Goal: Task Accomplishment & Management: Use online tool/utility

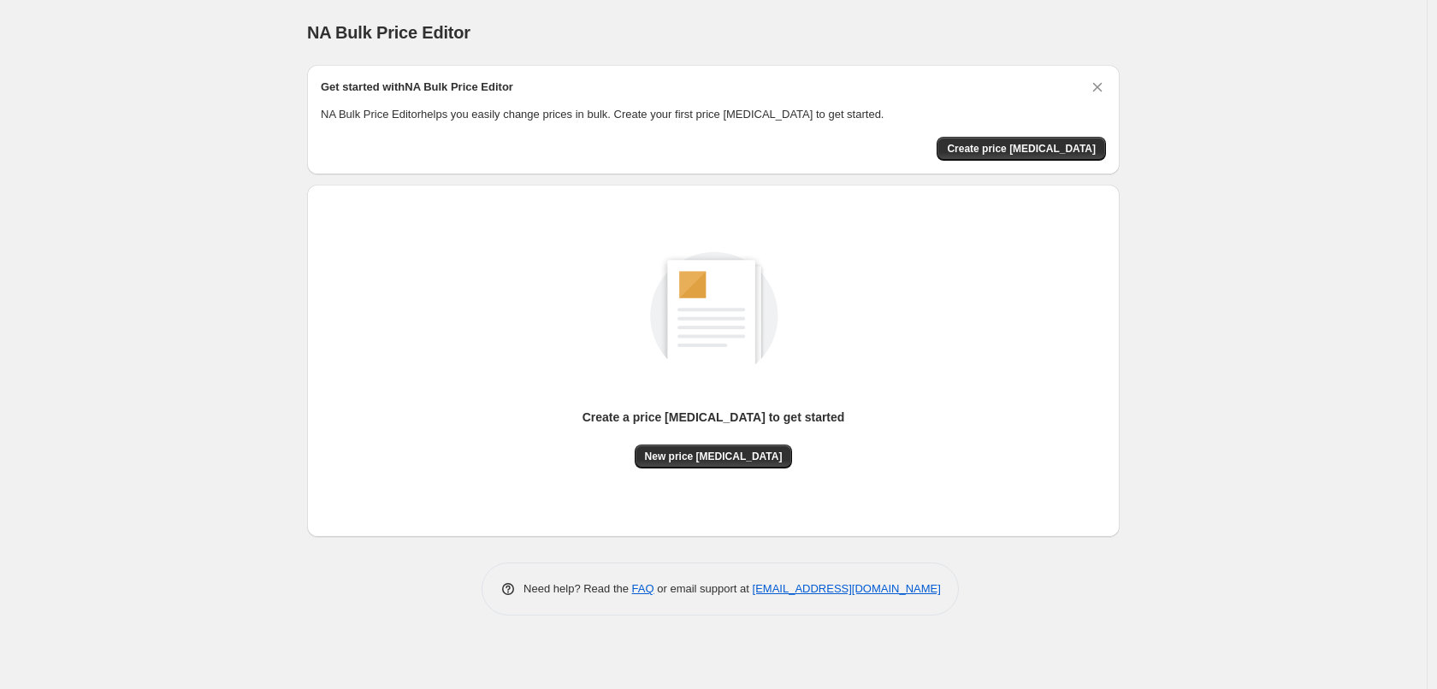
click at [1144, 370] on div "NA Bulk Price Editor. This page is ready NA Bulk Price Editor Get started with …" at bounding box center [713, 344] width 1426 height 689
click at [1049, 139] on button "Create price [MEDICAL_DATA]" at bounding box center [1020, 149] width 169 height 24
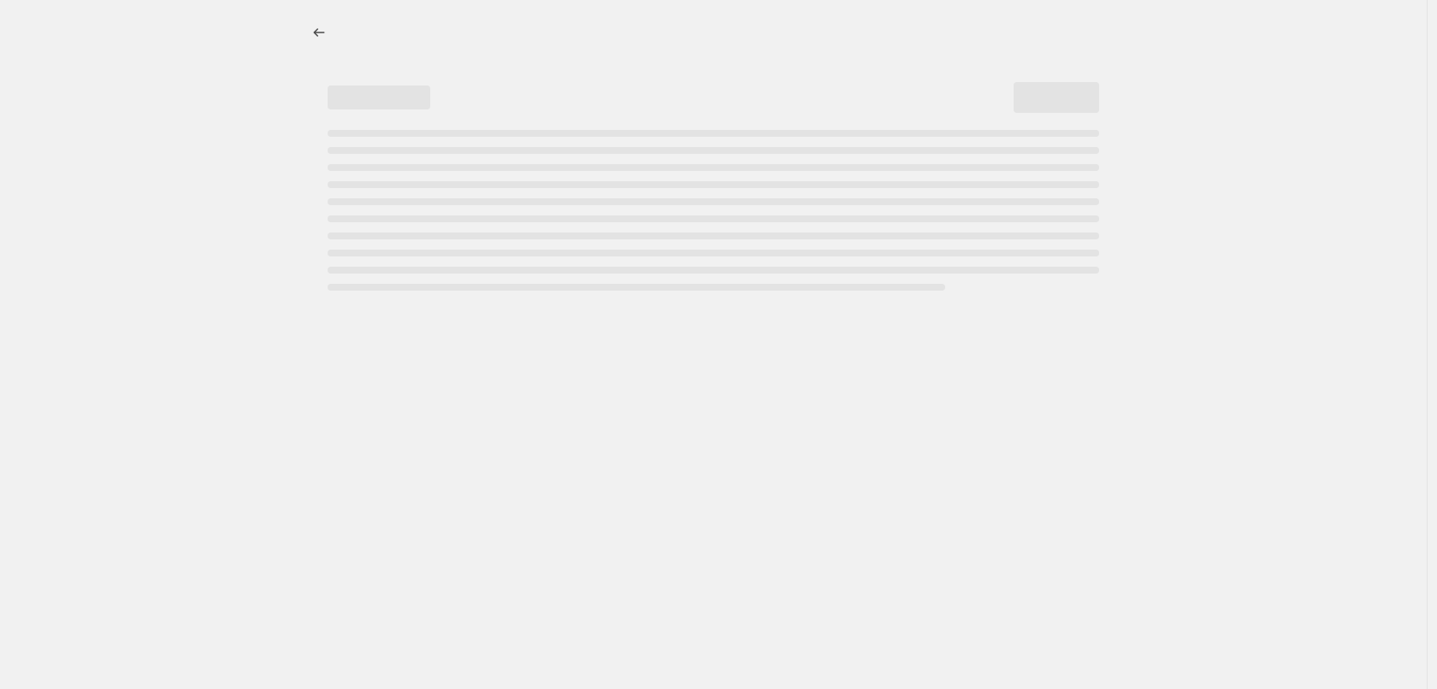
select select "percentage"
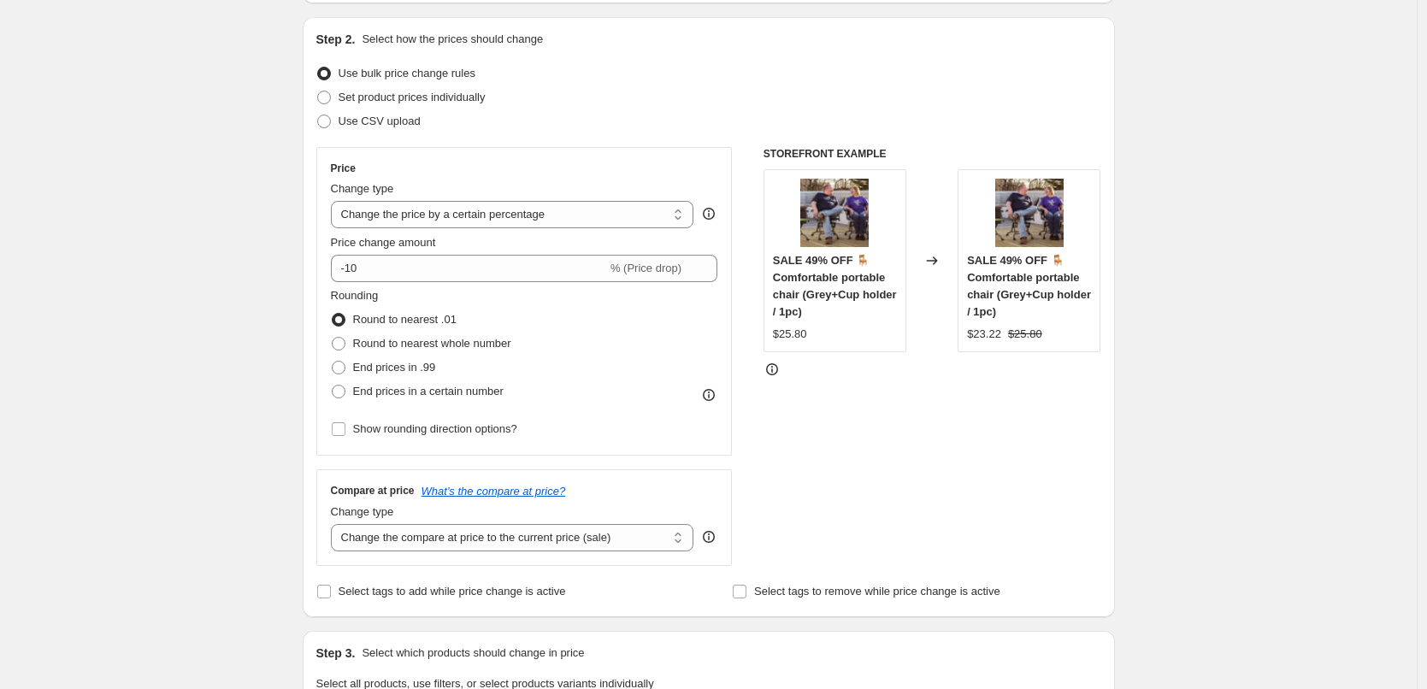
scroll to position [171, 0]
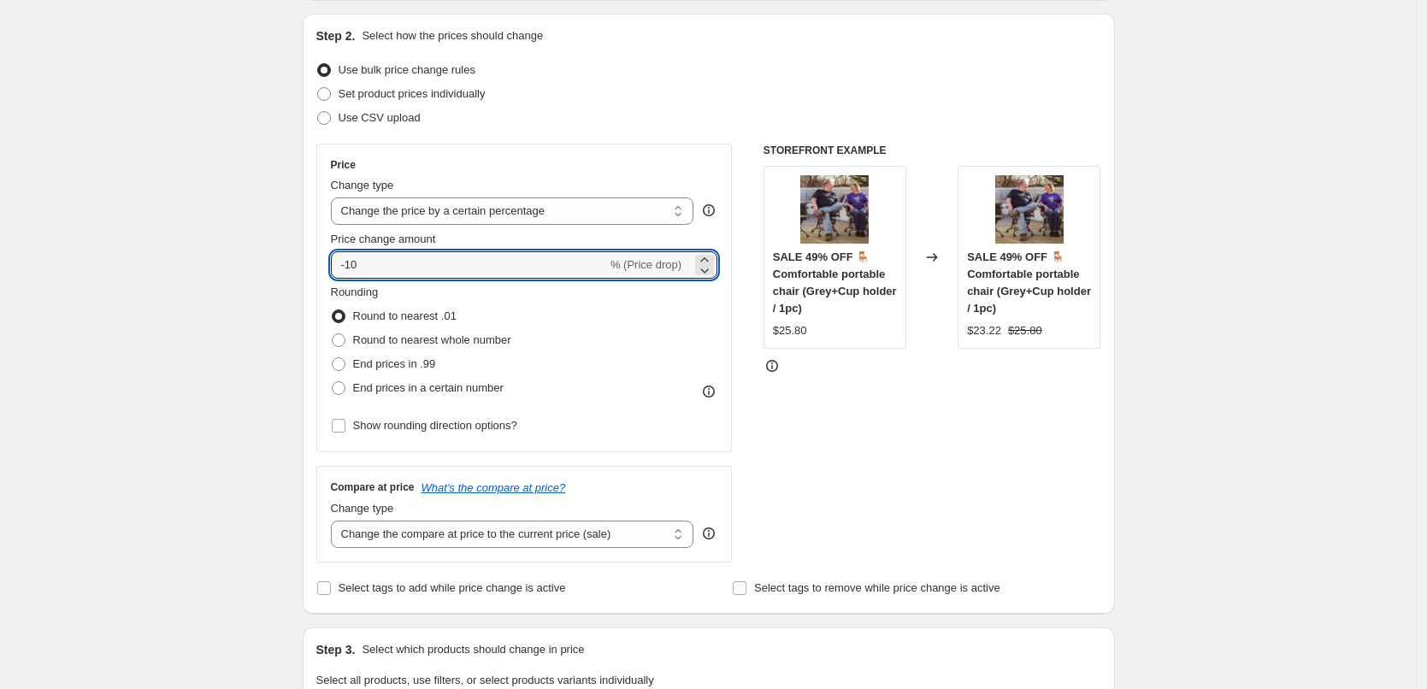
drag, startPoint x: 424, startPoint y: 269, endPoint x: 217, endPoint y: 262, distance: 207.1
click at [223, 262] on div "Create new price [MEDICAL_DATA]. This page is ready Create new price [MEDICAL_D…" at bounding box center [708, 697] width 1417 height 1737
type input "17"
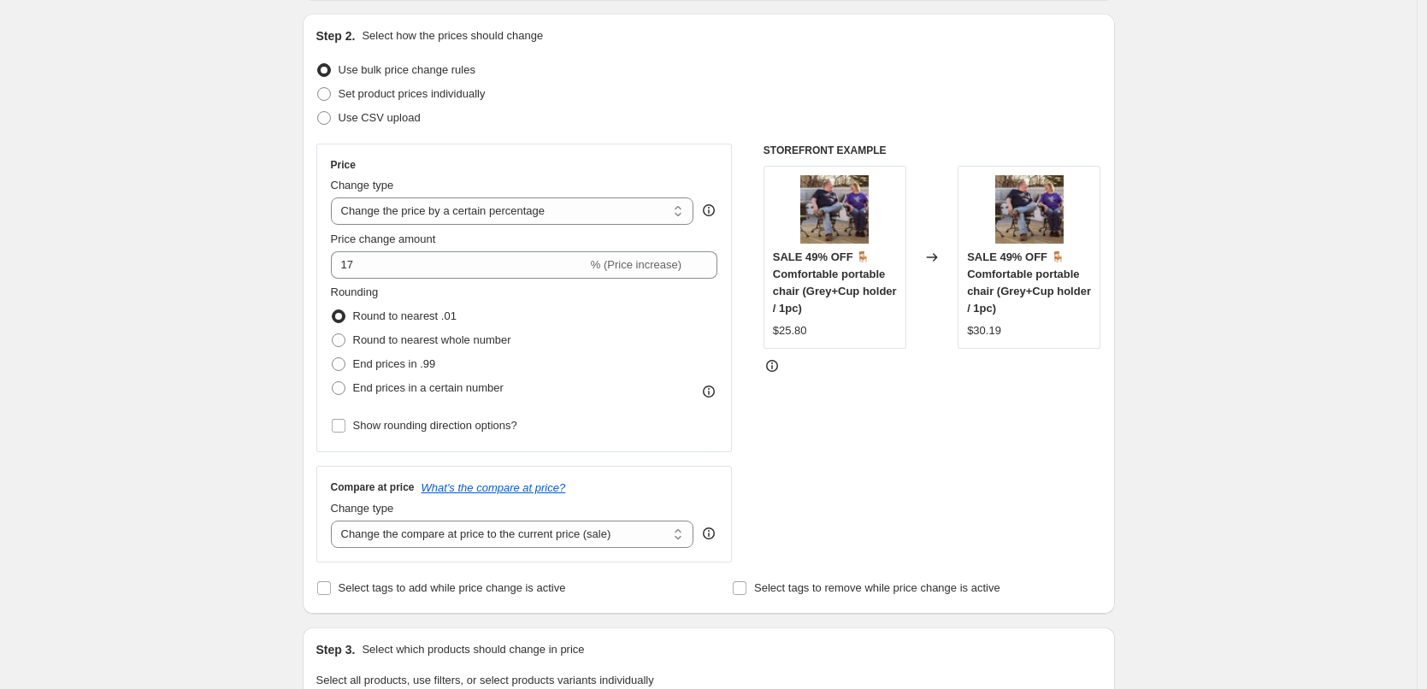
click at [218, 339] on div "Create new price [MEDICAL_DATA]. This page is ready Create new price [MEDICAL_D…" at bounding box center [708, 697] width 1417 height 1737
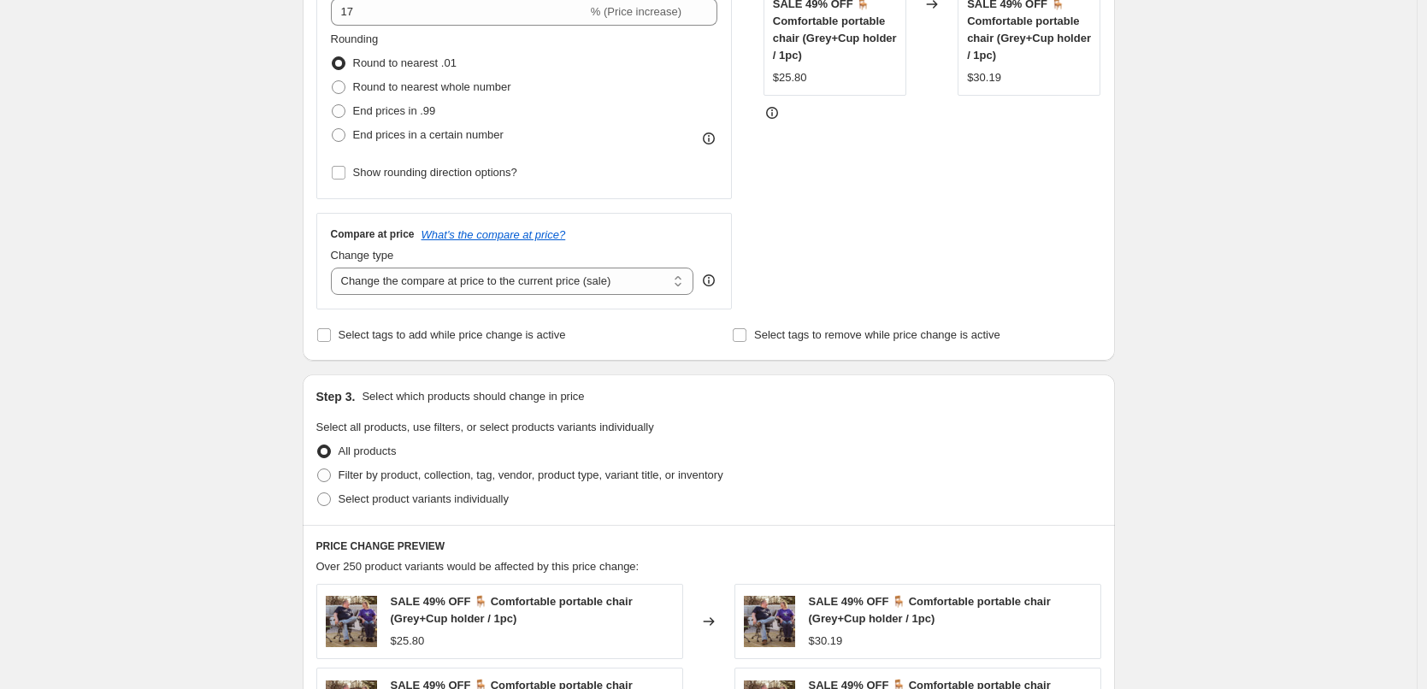
scroll to position [428, 0]
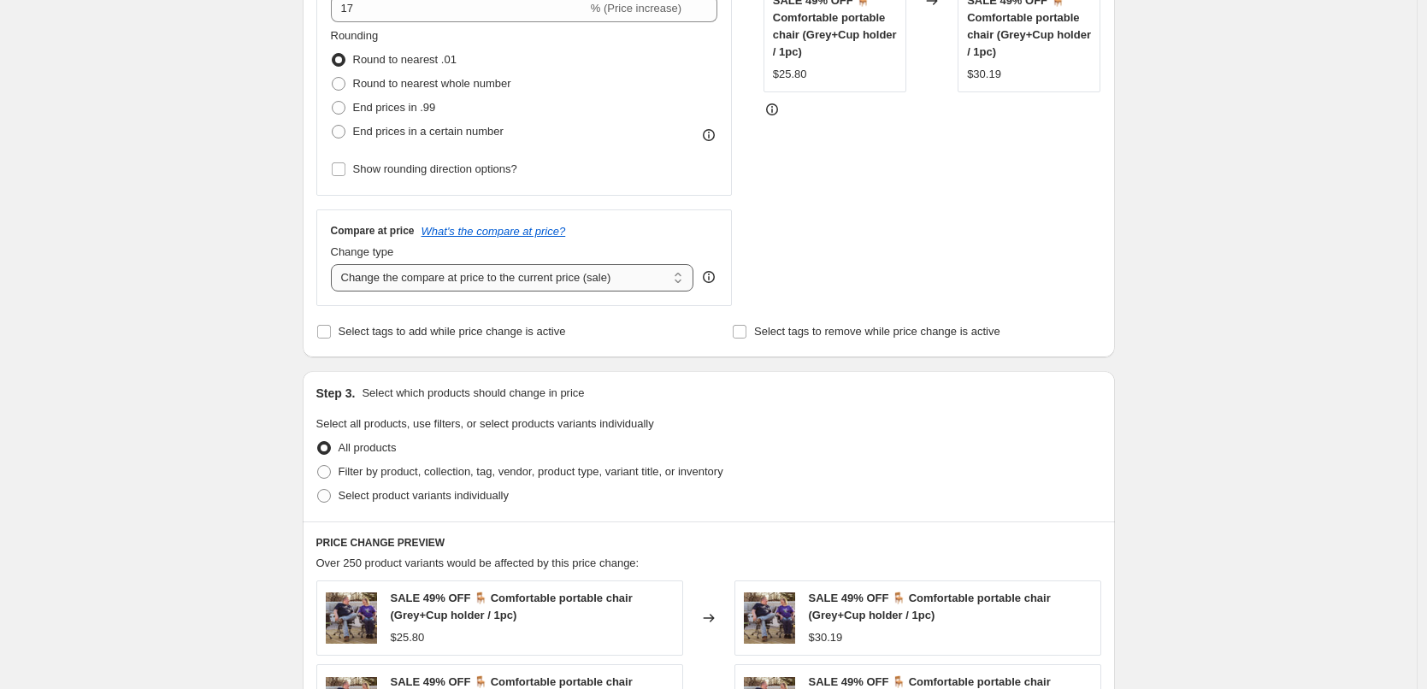
drag, startPoint x: 471, startPoint y: 274, endPoint x: 473, endPoint y: 286, distance: 12.9
click at [471, 274] on select "Change the compare at price to the current price (sale) Change the compare at p…" at bounding box center [512, 277] width 363 height 27
select select "percentage"
click at [335, 264] on select "Change the compare at price to the current price (sale) Change the compare at p…" at bounding box center [512, 277] width 363 height 27
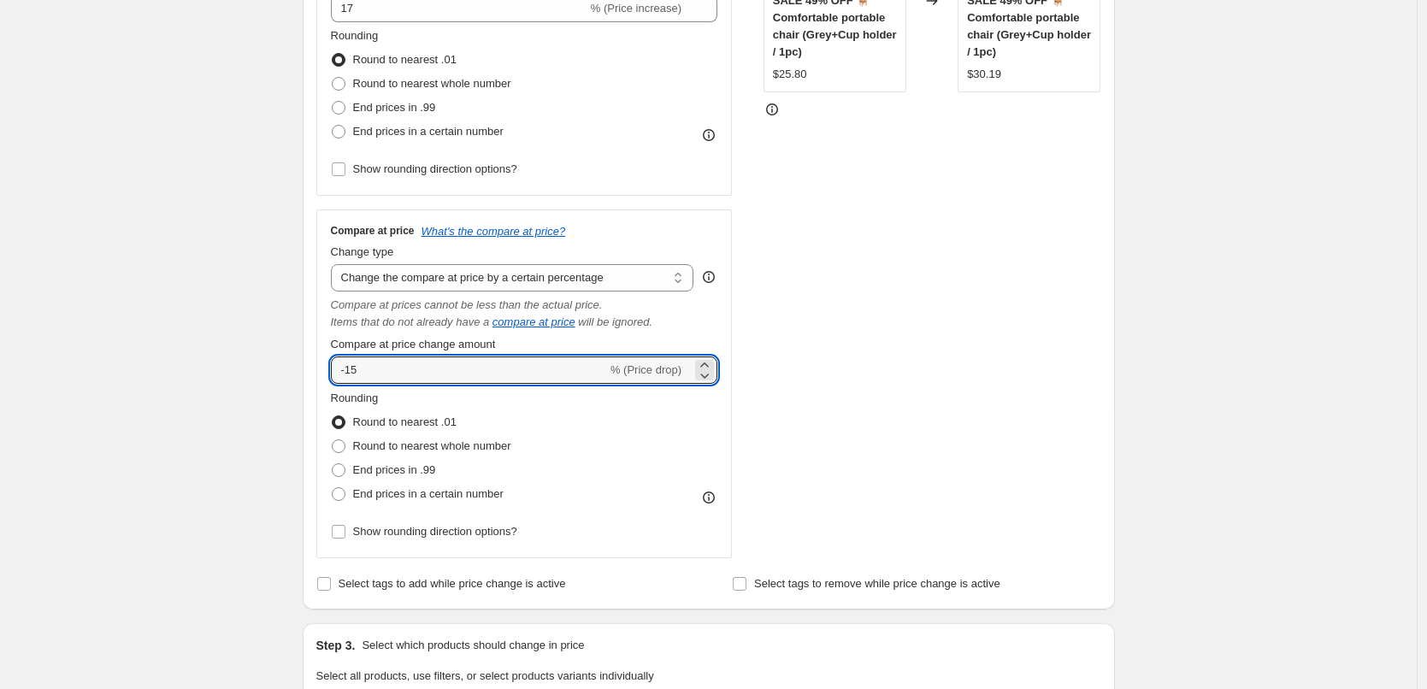
drag, startPoint x: 503, startPoint y: 379, endPoint x: 200, endPoint y: 372, distance: 302.8
click at [200, 372] on div "Create new price [MEDICAL_DATA]. This page is ready Create new price [MEDICAL_D…" at bounding box center [708, 566] width 1417 height 1989
type input "17"
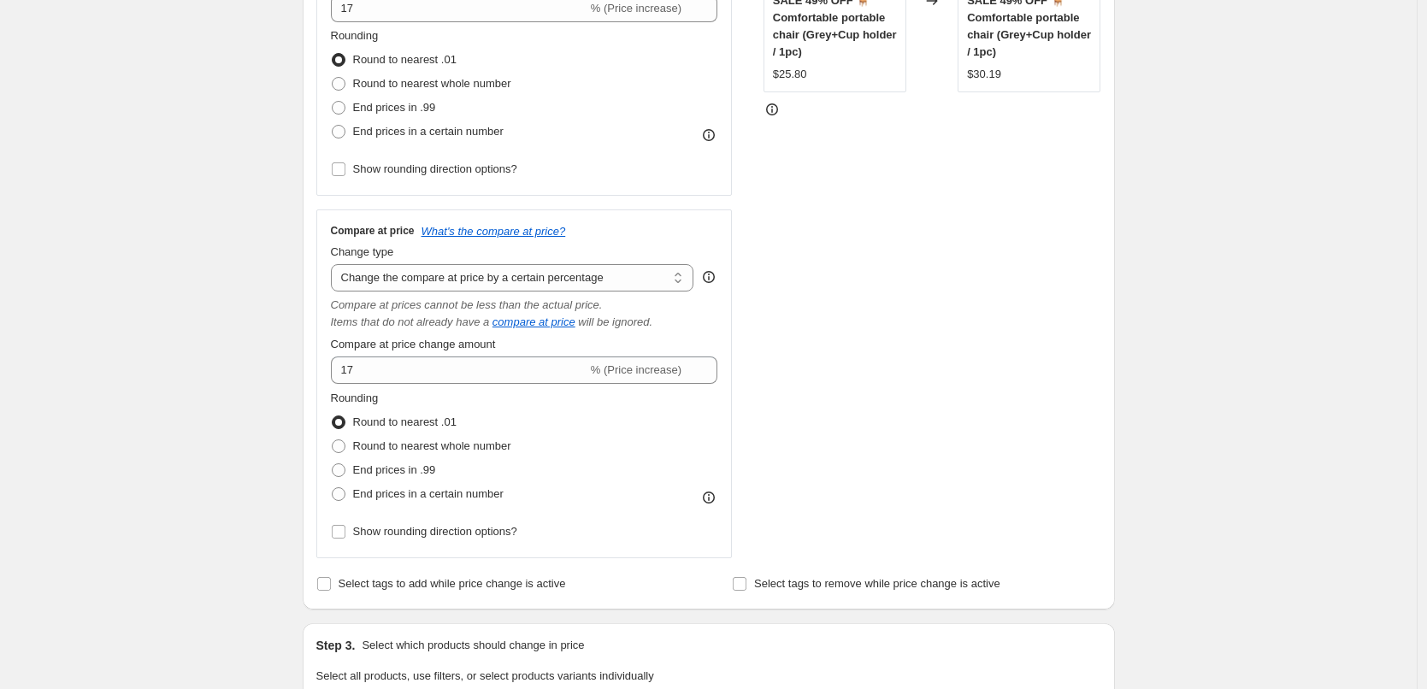
click at [207, 375] on div "Create new price [MEDICAL_DATA]. This page is ready Create new price [MEDICAL_D…" at bounding box center [708, 566] width 1417 height 1989
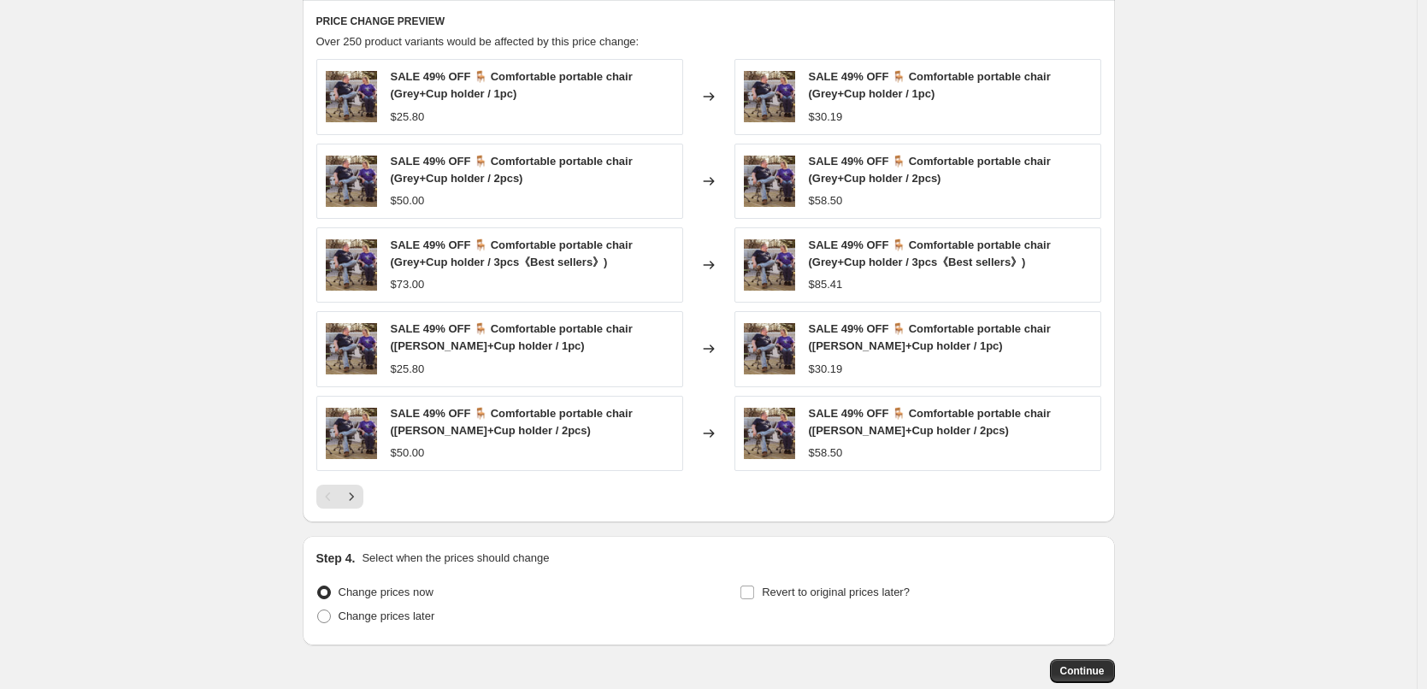
scroll to position [1301, 0]
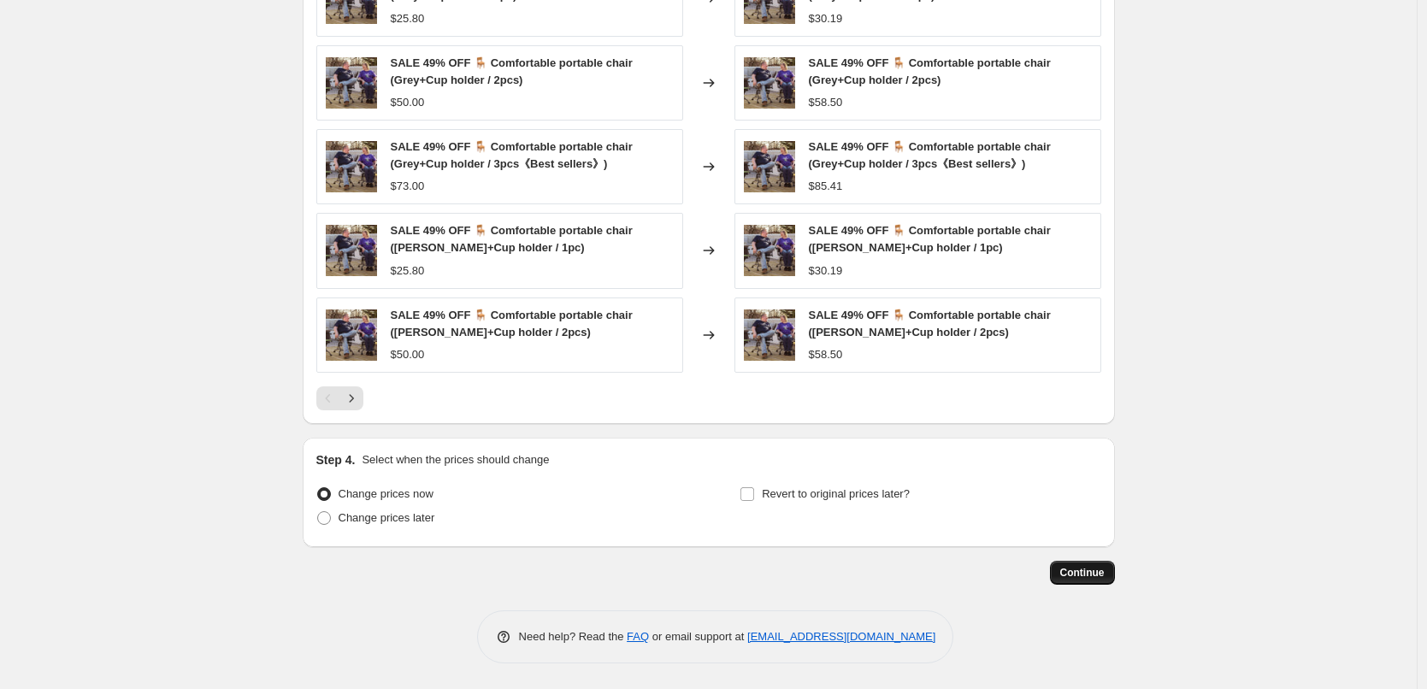
click at [1092, 568] on span "Continue" at bounding box center [1082, 573] width 44 height 14
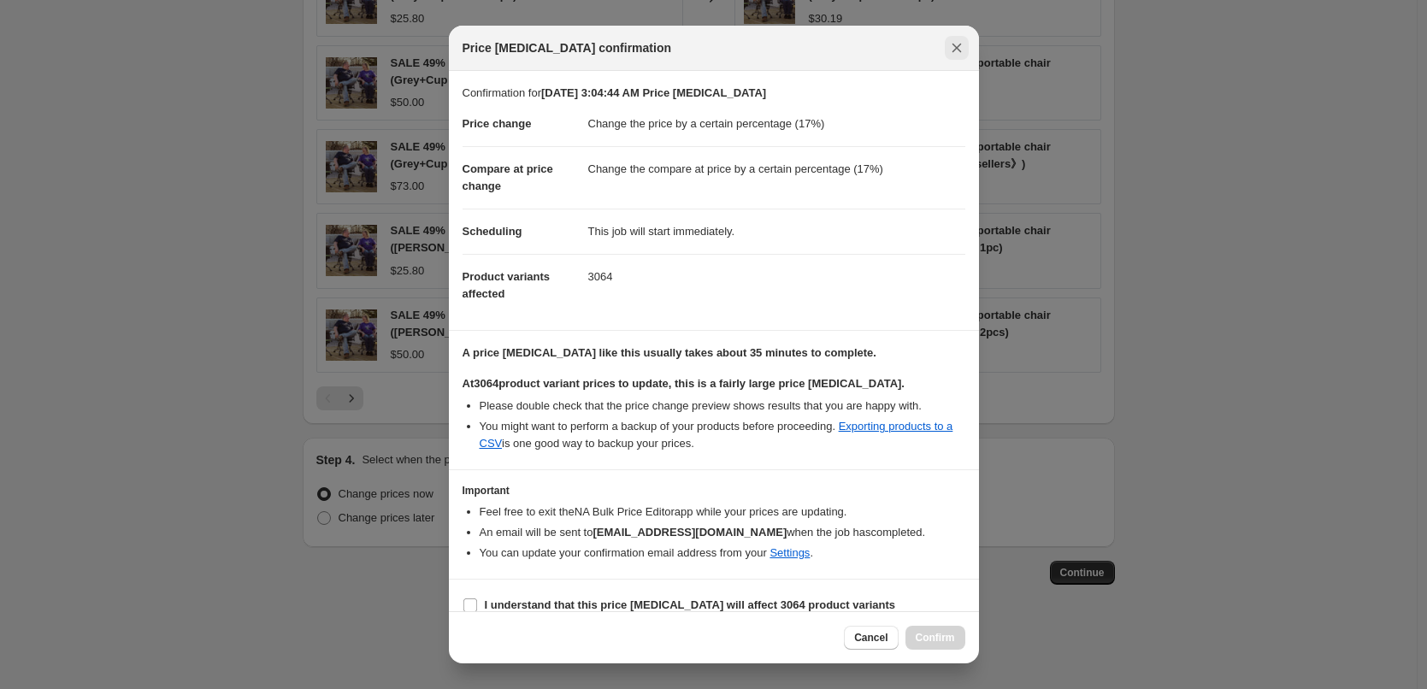
click at [945, 50] on button "Close" at bounding box center [957, 48] width 24 height 24
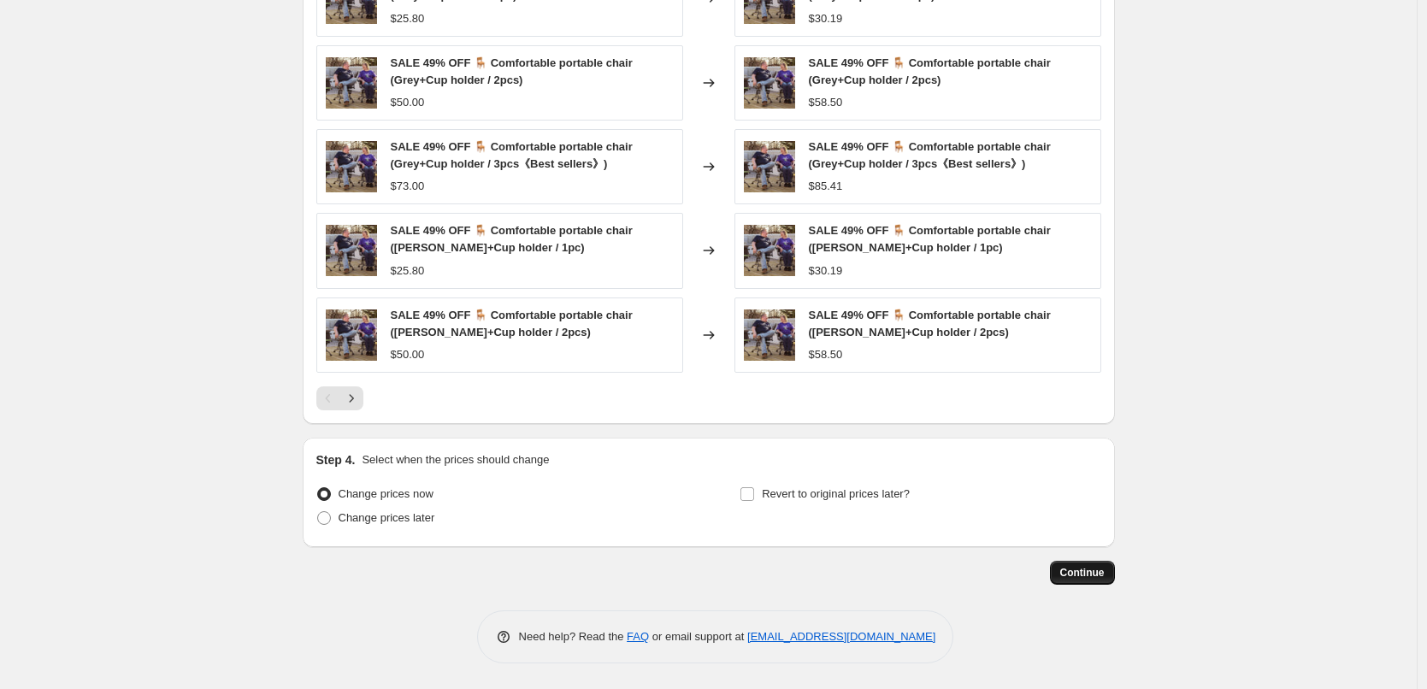
click at [1086, 572] on span "Continue" at bounding box center [1082, 573] width 44 height 14
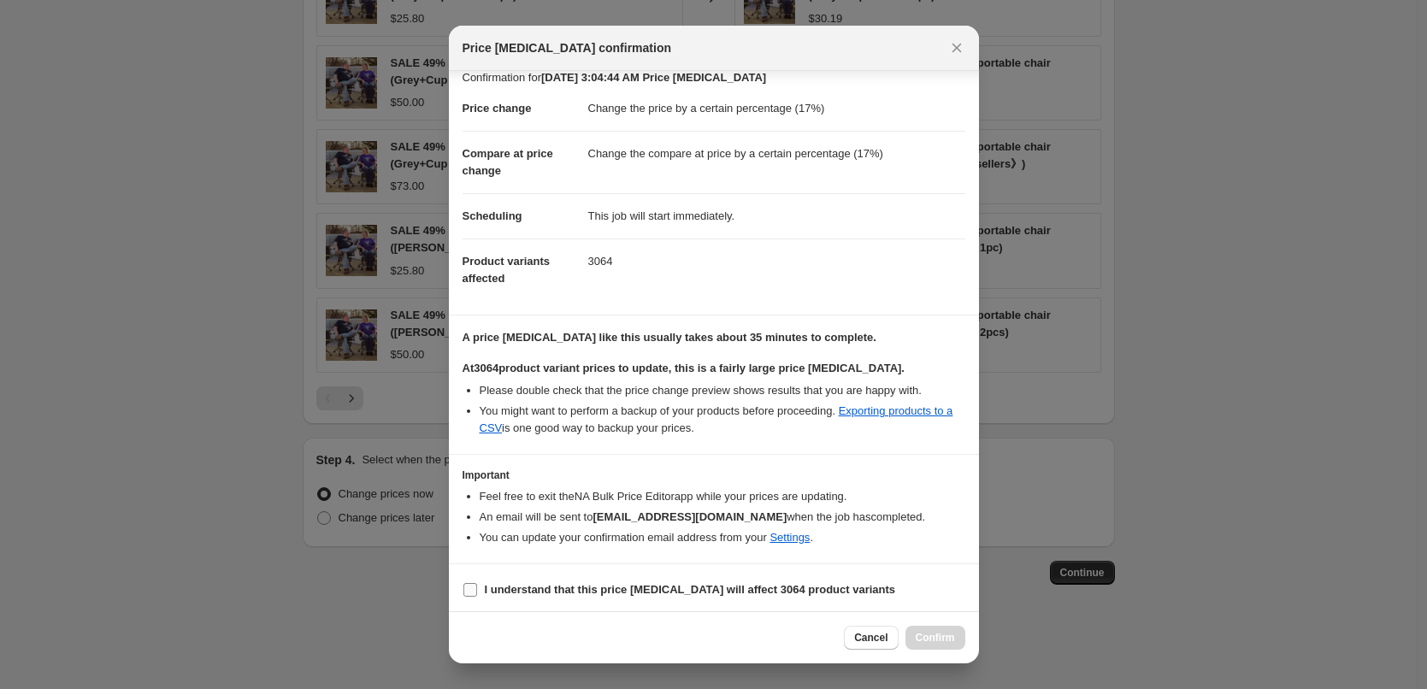
scroll to position [20, 0]
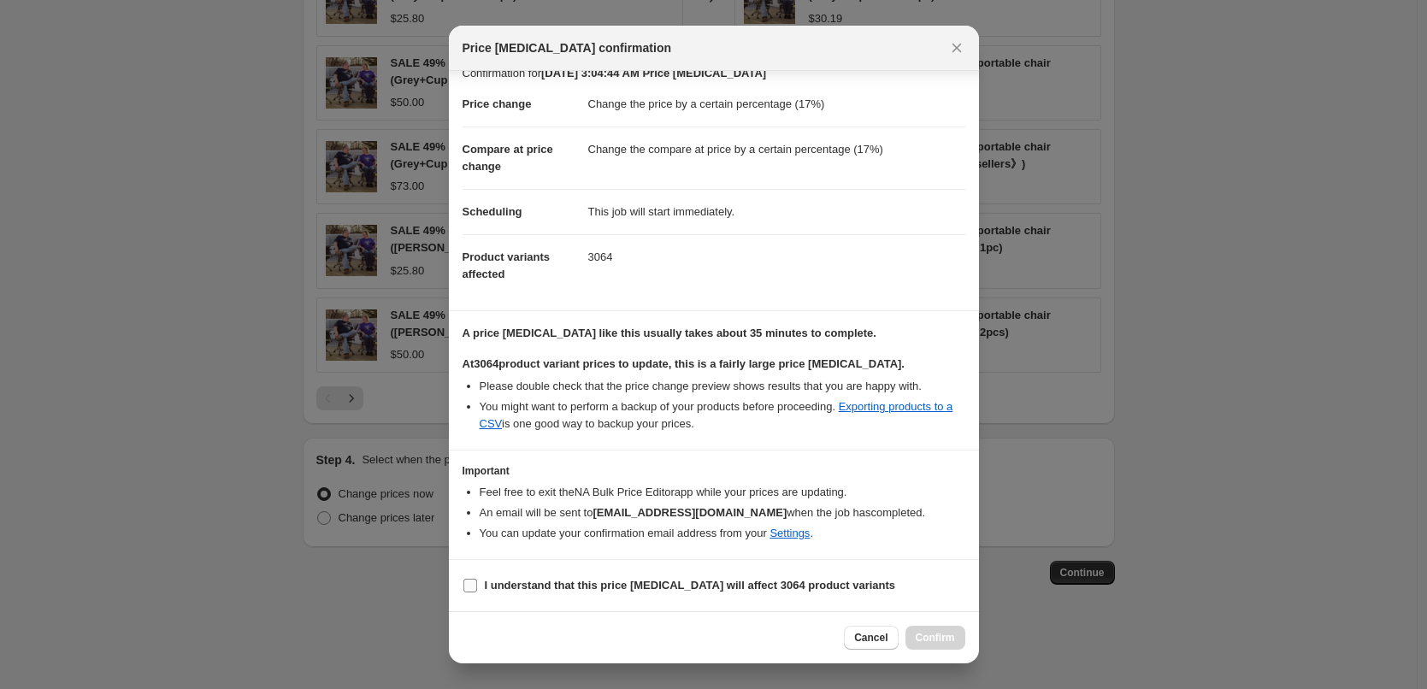
click at [797, 582] on b "I understand that this price [MEDICAL_DATA] will affect 3064 product variants" at bounding box center [690, 585] width 411 height 13
click at [477, 582] on input "I understand that this price [MEDICAL_DATA] will affect 3064 product variants" at bounding box center [470, 586] width 14 height 14
checkbox input "true"
click at [943, 650] on div "Cancel Confirm" at bounding box center [714, 637] width 530 height 52
click at [949, 635] on span "Confirm" at bounding box center [935, 638] width 39 height 14
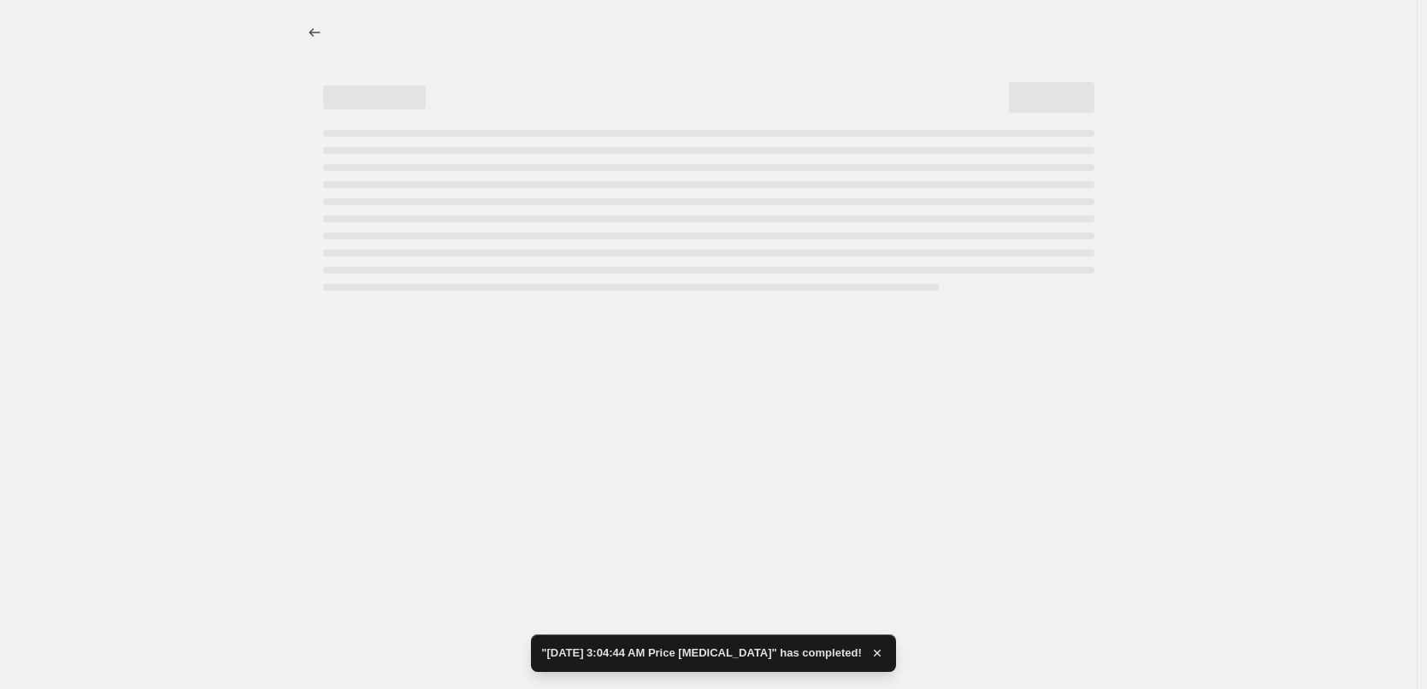
select select "percentage"
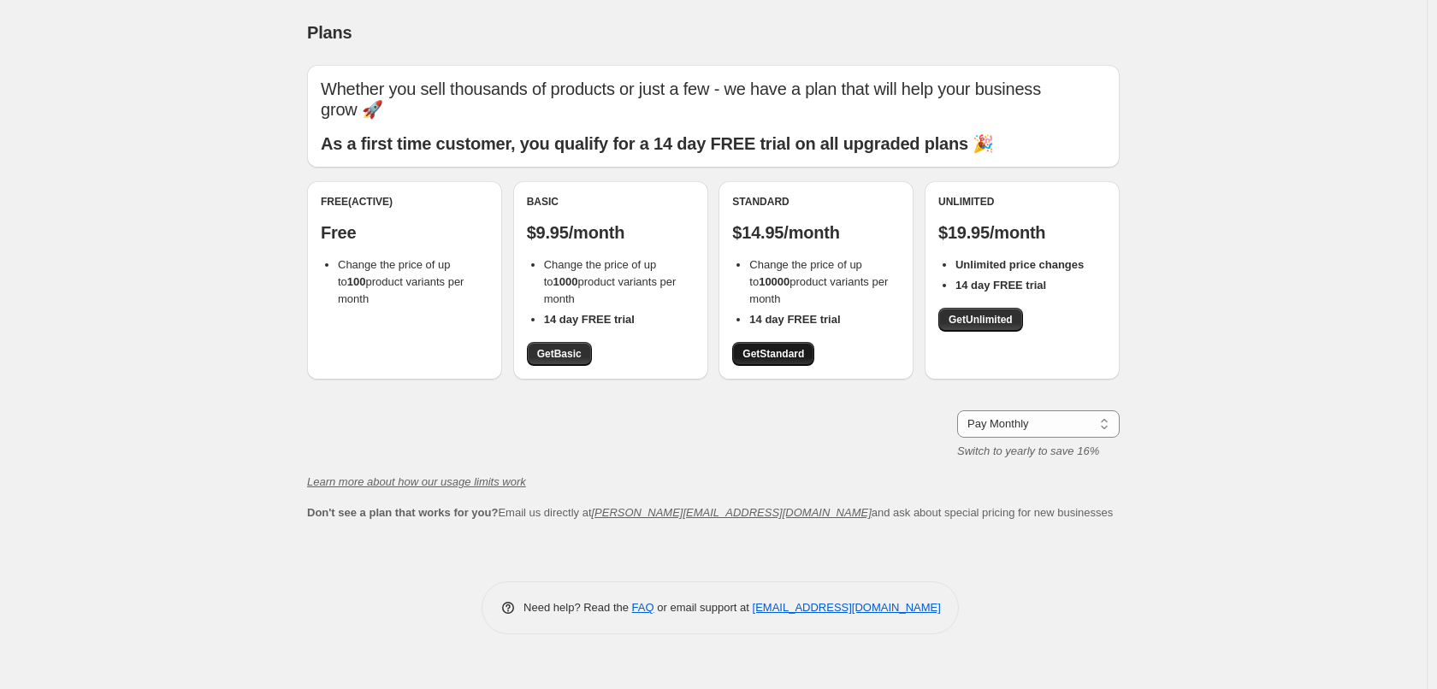
click at [792, 363] on link "Get Standard" at bounding box center [773, 354] width 82 height 24
